Goal: Transaction & Acquisition: Purchase product/service

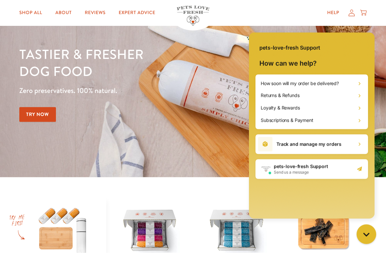
scroll to position [41, 0]
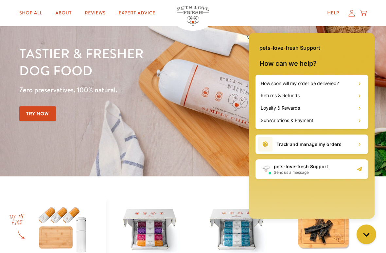
click at [297, 28] on img at bounding box center [193, 88] width 386 height 177
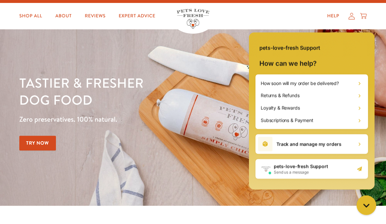
scroll to position [0, 0]
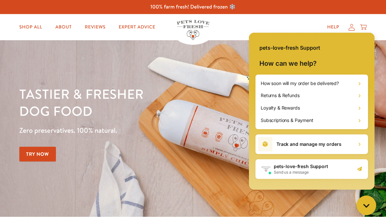
click at [45, 158] on link "Try Now" at bounding box center [37, 154] width 37 height 15
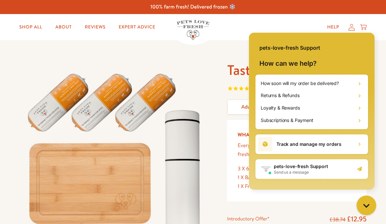
click at [364, 208] on icon "Close gorgias live chat" at bounding box center [366, 205] width 6 height 6
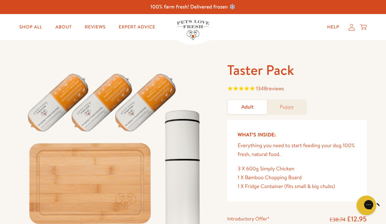
click at [286, 112] on link "Puppy" at bounding box center [286, 107] width 39 height 14
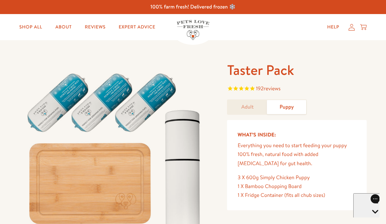
click at [372, 220] on icon "Open gorgias live chat" at bounding box center [375, 223] width 7 height 7
click at [357, 207] on button "Chat with us" at bounding box center [366, 206] width 20 height 20
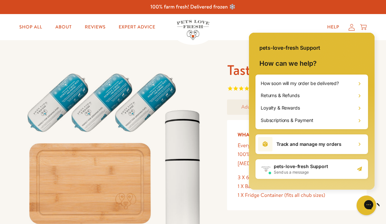
click at [386, 207] on icon "Close gorgias live chat" at bounding box center [389, 204] width 6 height 6
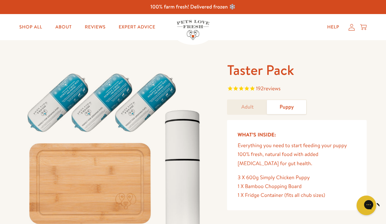
click at [386, 208] on icon "Open gorgias live chat" at bounding box center [389, 204] width 7 height 7
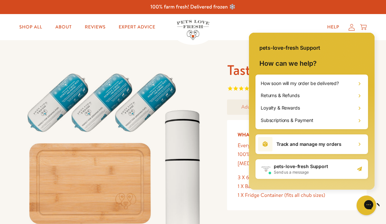
click at [386, 205] on icon "Close gorgias live chat" at bounding box center [389, 204] width 7 height 7
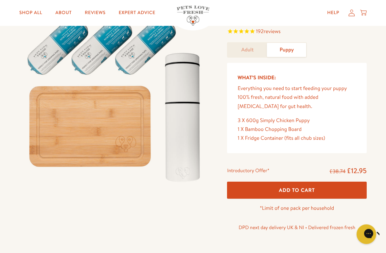
scroll to position [58, 0]
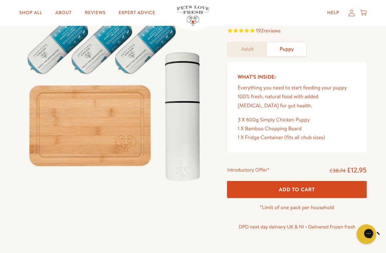
click at [311, 189] on span "Add To Cart" at bounding box center [297, 189] width 36 height 7
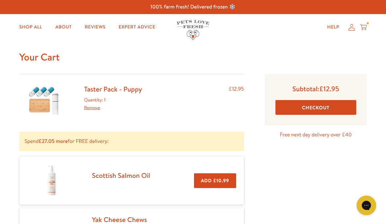
click at [322, 113] on button "Checkout" at bounding box center [315, 107] width 81 height 15
